Goal: Communication & Community: Answer question/provide support

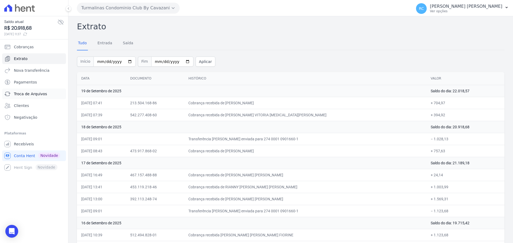
click at [33, 96] on span "Troca de Arquivos" at bounding box center [30, 93] width 33 height 5
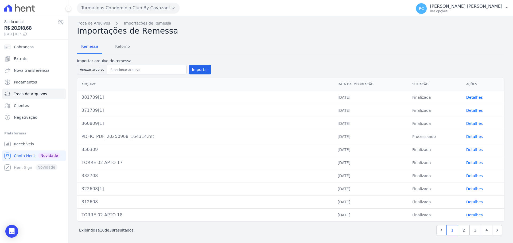
click at [124, 8] on button "Turmalinas Condominio Club By Cavazani" at bounding box center [128, 8] width 103 height 11
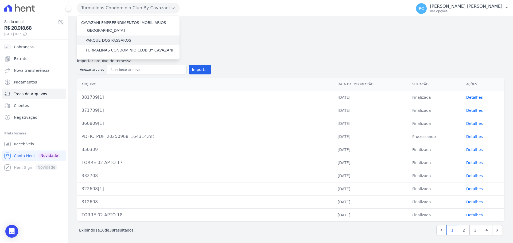
click at [98, 41] on label "PARQUE DOS PASSAROS" at bounding box center [109, 41] width 46 height 6
click at [0, 0] on input "PARQUE DOS PASSAROS" at bounding box center [0, 0] width 0 height 0
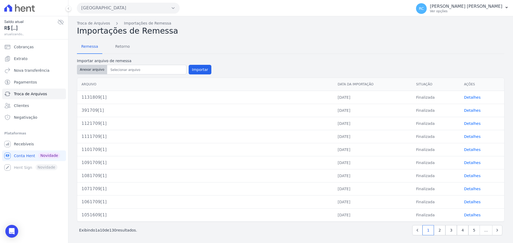
click at [92, 73] on button "Anexar arquivo" at bounding box center [92, 70] width 30 height 10
type input "1151909[1]"
click at [194, 69] on button "Importar" at bounding box center [200, 70] width 23 height 10
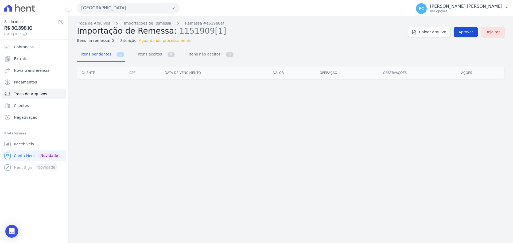
click at [469, 32] on span "Aprovar" at bounding box center [466, 31] width 15 height 5
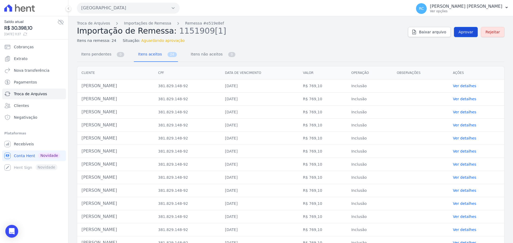
drag, startPoint x: 466, startPoint y: 26, endPoint x: 461, endPoint y: 32, distance: 7.2
click at [465, 26] on div "Troca de Arquivos Importações de Remessa Remessa #e519e8ef Importação de Remess…" at bounding box center [291, 32] width 428 height 23
click at [461, 32] on span "Aprovar" at bounding box center [466, 31] width 15 height 5
click at [458, 35] on link "Aprovar" at bounding box center [466, 32] width 24 height 10
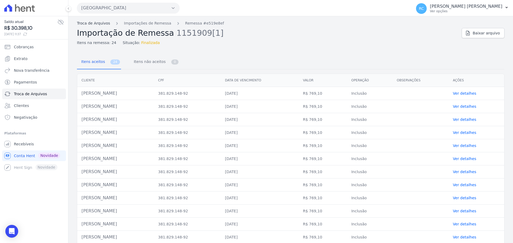
click at [95, 24] on link "Troca de Arquivos" at bounding box center [93, 24] width 33 height 6
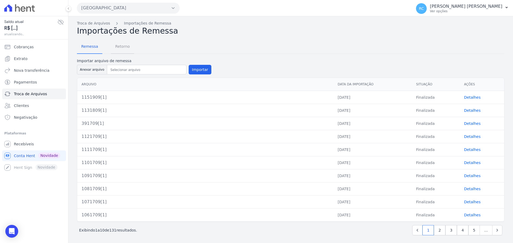
click at [130, 41] on span "Retorno" at bounding box center [122, 46] width 21 height 11
click at [117, 46] on span "Retorno" at bounding box center [122, 46] width 21 height 11
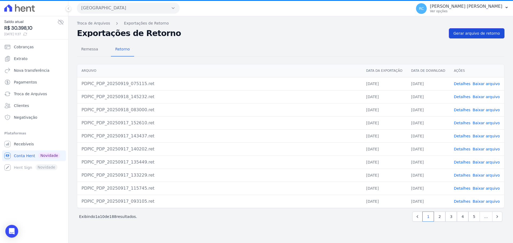
click at [486, 31] on span "Gerar arquivo de retorno" at bounding box center [477, 33] width 47 height 5
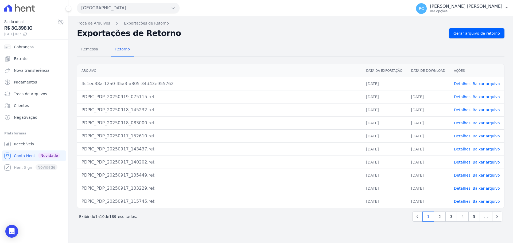
click at [481, 87] on td "Detalhes Baixar arquivo" at bounding box center [477, 83] width 55 height 13
click at [481, 85] on link "Baixar arquivo" at bounding box center [486, 84] width 27 height 4
click at [38, 146] on link "Recebíveis" at bounding box center [34, 144] width 64 height 11
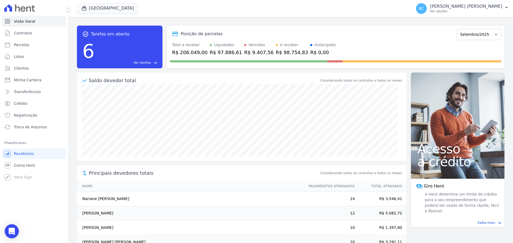
click at [7, 232] on div "Open Intercom Messenger" at bounding box center [12, 232] width 14 height 14
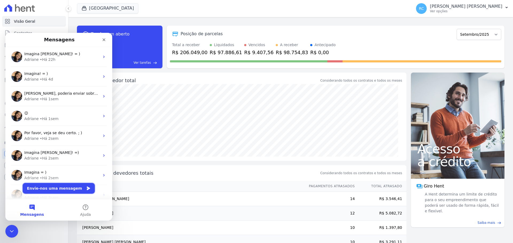
click at [60, 188] on button "Envie-nos uma mensagem" at bounding box center [59, 188] width 72 height 11
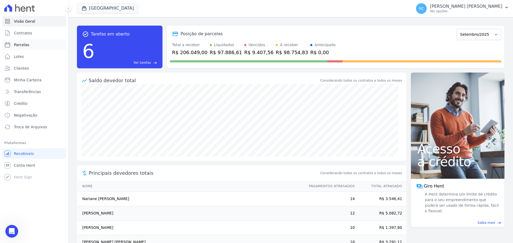
click at [37, 46] on link "Parcelas" at bounding box center [34, 45] width 64 height 11
select select
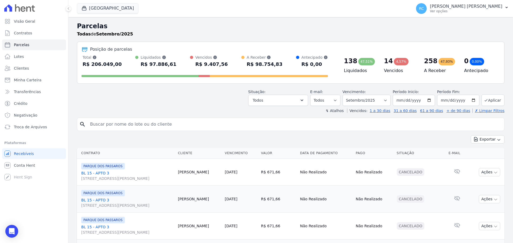
drag, startPoint x: 135, startPoint y: 125, endPoint x: 133, endPoint y: 116, distance: 8.7
click at [135, 124] on input "search" at bounding box center [294, 124] width 415 height 11
paste input "[PERSON_NAME]"
type input "[PERSON_NAME]"
select select
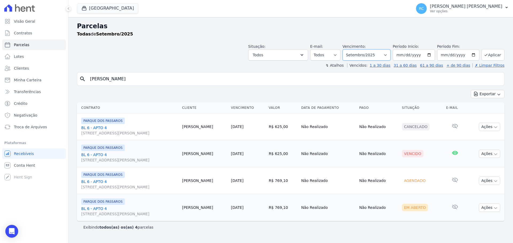
click at [389, 52] on select "[GEOGRAPHIC_DATA] por período ──────── Todos os meses Dezembro/2021 [GEOGRAPHIC…" at bounding box center [367, 54] width 48 height 11
select select "all"
click at [350, 49] on select "[GEOGRAPHIC_DATA] por período ──────── Todos os meses Dezembro/2021 [GEOGRAPHIC…" at bounding box center [367, 54] width 48 height 11
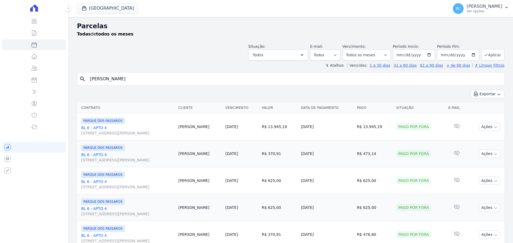
select select
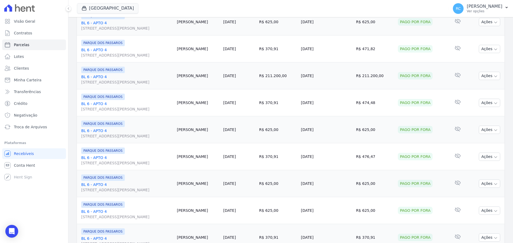
scroll to position [568, 0]
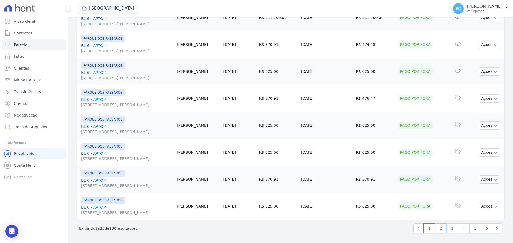
click at [440, 230] on link "2" at bounding box center [440, 229] width 11 height 10
select select
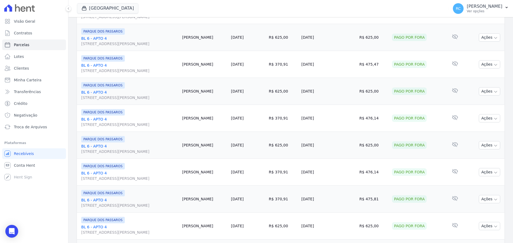
scroll to position [568, 0]
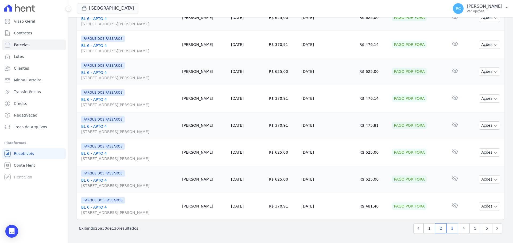
click at [450, 227] on link "3" at bounding box center [452, 229] width 11 height 10
select select
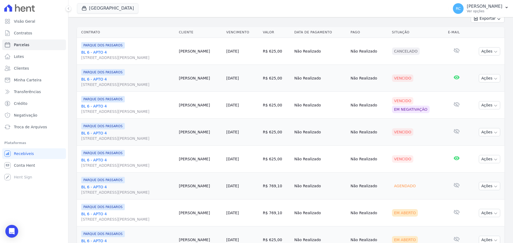
scroll to position [80, 0]
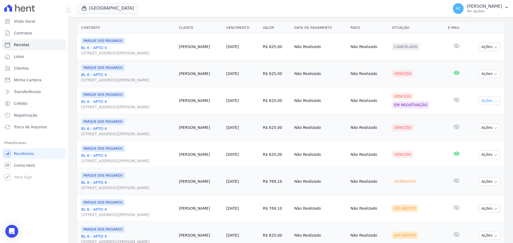
click at [485, 101] on button "Ações" at bounding box center [489, 101] width 21 height 8
click at [383, 108] on td "Não Realizado" at bounding box center [368, 100] width 41 height 27
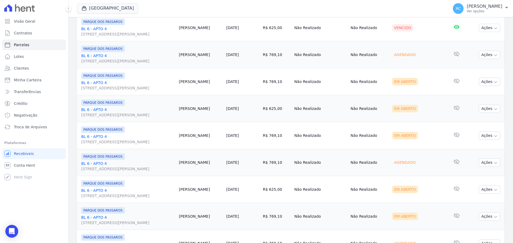
scroll to position [294, 0]
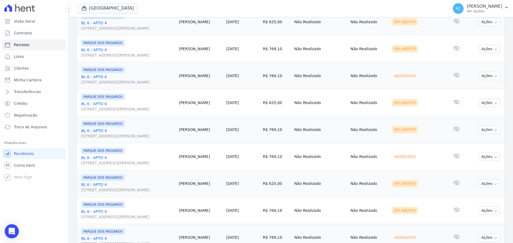
click at [14, 229] on icon "Open Intercom Messenger" at bounding box center [11, 231] width 7 height 7
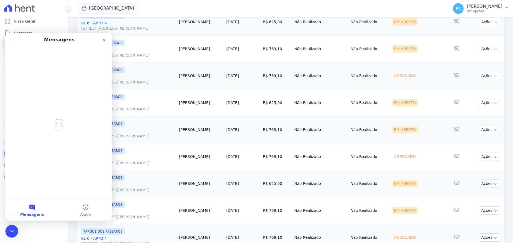
scroll to position [0, 0]
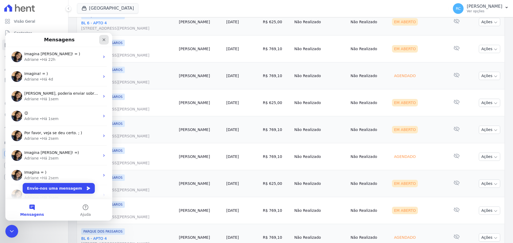
click at [105, 40] on icon "Fechar" at bounding box center [104, 40] width 4 height 4
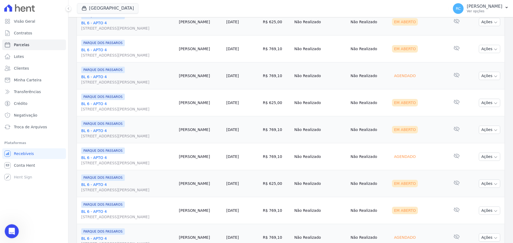
click at [12, 233] on icon "Abrir mensagem da Intercom" at bounding box center [11, 231] width 9 height 9
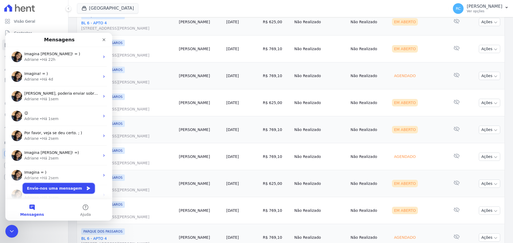
click at [60, 185] on button "Envie-nos uma mensagem" at bounding box center [59, 188] width 72 height 11
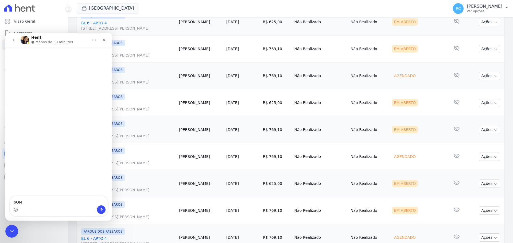
type textarea "bOM"
type textarea "Bom dia! Tudo bem? Consegue espelhar esse contrato? Foi feito renegociação."
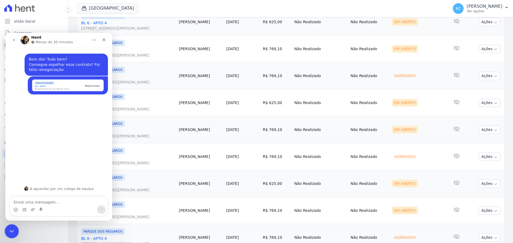
click at [13, 229] on icon "Fechar mensagem da Intercom" at bounding box center [11, 231] width 6 height 6
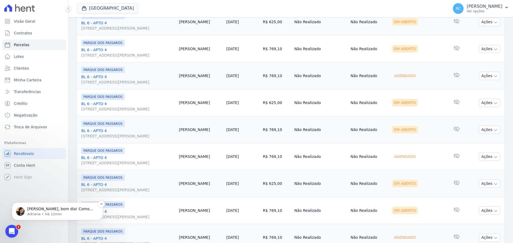
click at [53, 208] on p "Olá Raquel, bom dia! Como vai? Prontinho. Dado o comando para espelhamento. ; )" at bounding box center [61, 209] width 69 height 5
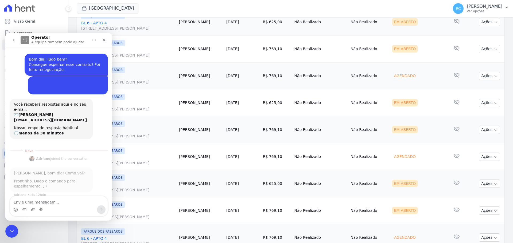
scroll to position [1, 0]
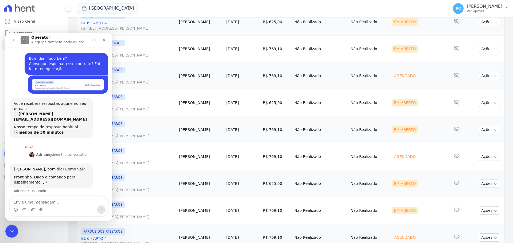
click at [52, 204] on textarea "Envie uma mensagem..." at bounding box center [59, 201] width 98 height 9
type textarea "o"
type textarea "e"
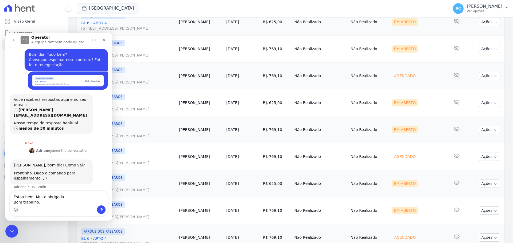
type textarea "Estou bem. Muito obrigada. Bom trabalho."
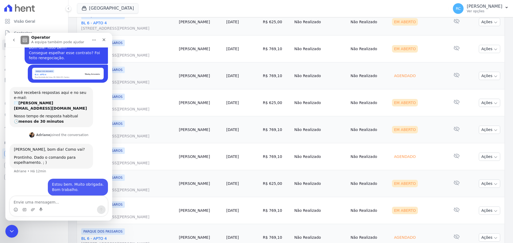
scroll to position [11, 0]
click at [8, 228] on icon "Fechar mensagem da Intercom" at bounding box center [11, 231] width 6 height 6
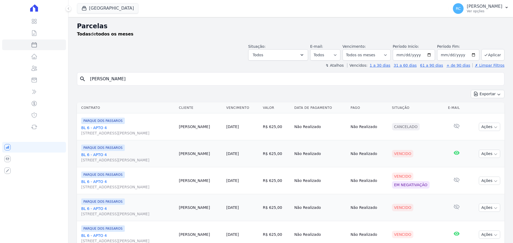
select select
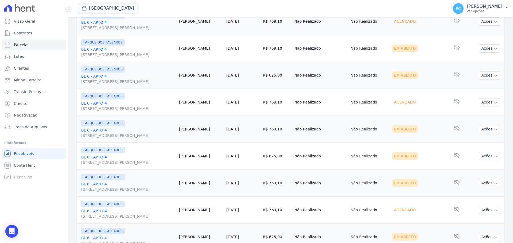
scroll to position [214, 0]
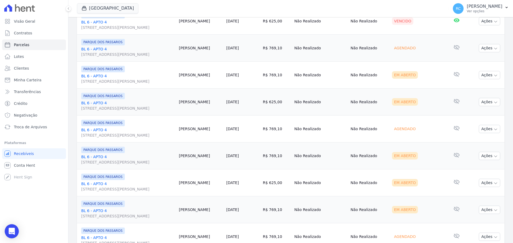
click at [17, 233] on div "Open Intercom Messenger" at bounding box center [12, 232] width 14 height 14
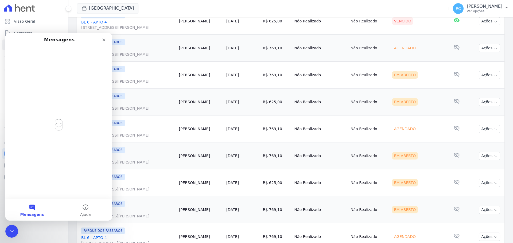
scroll to position [0, 0]
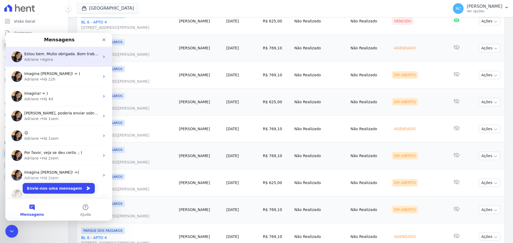
click at [63, 63] on div "Estou bem. Muito obrigada. Bom trabalho. Adriane • Agora" at bounding box center [58, 57] width 107 height 20
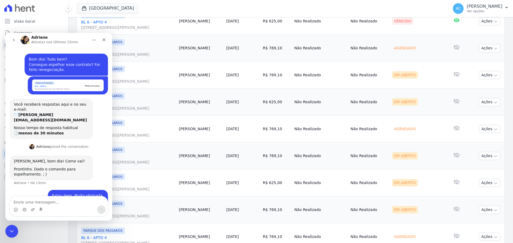
scroll to position [11, 0]
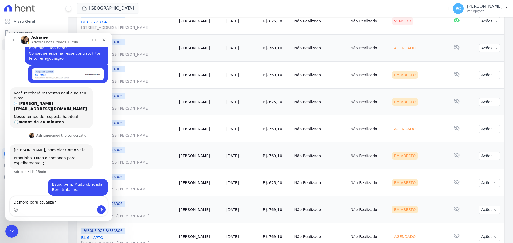
type textarea "Demora para atualizar?"
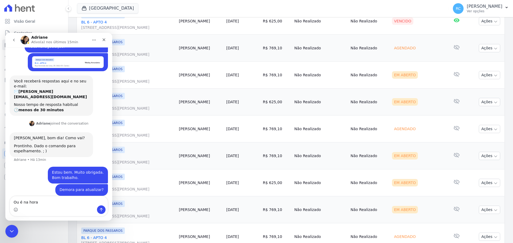
type textarea "Ou é na hora?"
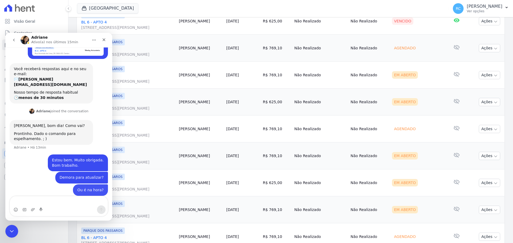
type textarea "]"
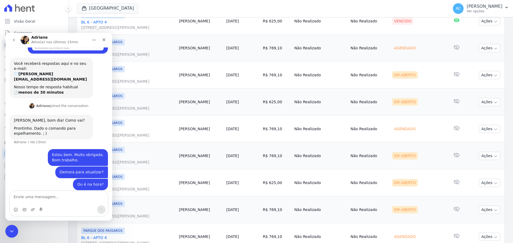
scroll to position [36, 0]
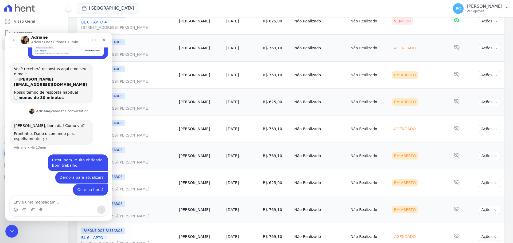
click at [36, 196] on div "Messenger da Intercom" at bounding box center [59, 206] width 98 height 20
click at [9, 224] on html at bounding box center [11, 230] width 13 height 13
click at [10, 235] on div "Fechar mensagem da Intercom" at bounding box center [11, 230] width 13 height 13
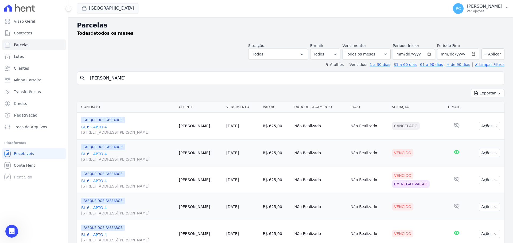
scroll to position [0, 0]
drag, startPoint x: 157, startPoint y: 77, endPoint x: 37, endPoint y: 65, distance: 121.1
click at [37, 65] on div "Visão Geral Contratos Parcelas Lotes Clientes Minha Carteira Transferências Cré…" at bounding box center [256, 121] width 513 height 243
